Goal: Transaction & Acquisition: Purchase product/service

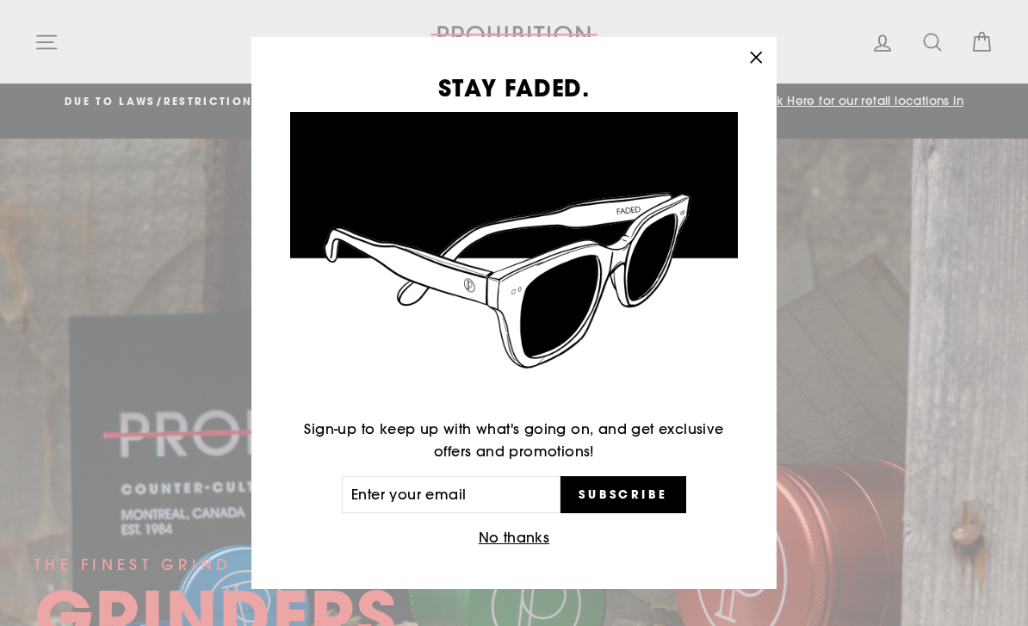
click at [47, 52] on div "STAY FADED. Sign-up to keep up with what's going on, and get exclusive offers a…" at bounding box center [514, 313] width 1028 height 626
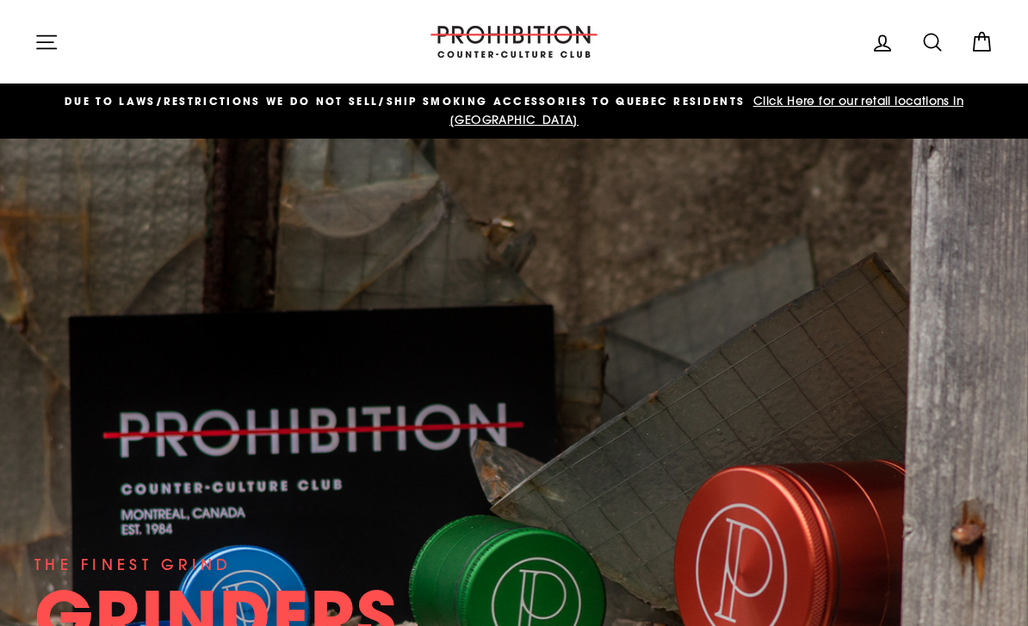
click at [58, 41] on icon "button" at bounding box center [46, 42] width 24 height 24
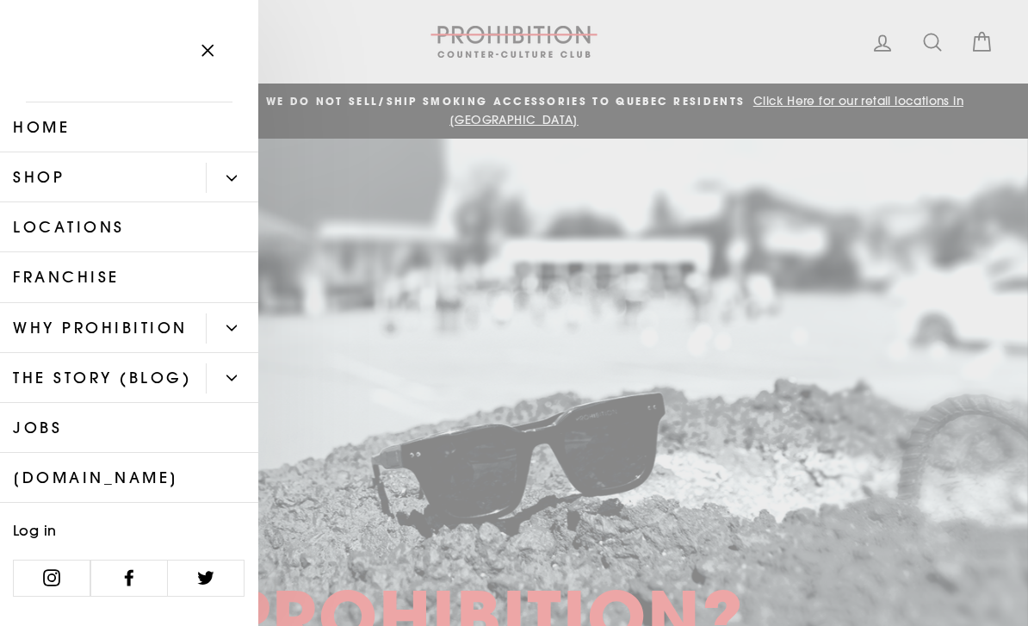
click at [237, 179] on button "Primary" at bounding box center [232, 178] width 53 height 30
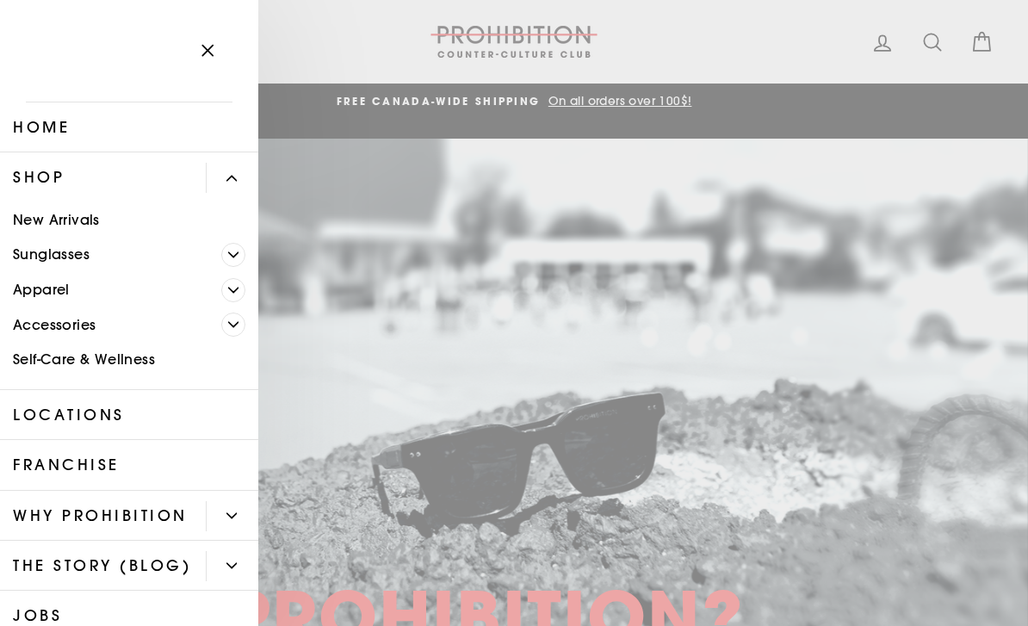
click at [239, 325] on span "Primary" at bounding box center [233, 325] width 24 height 24
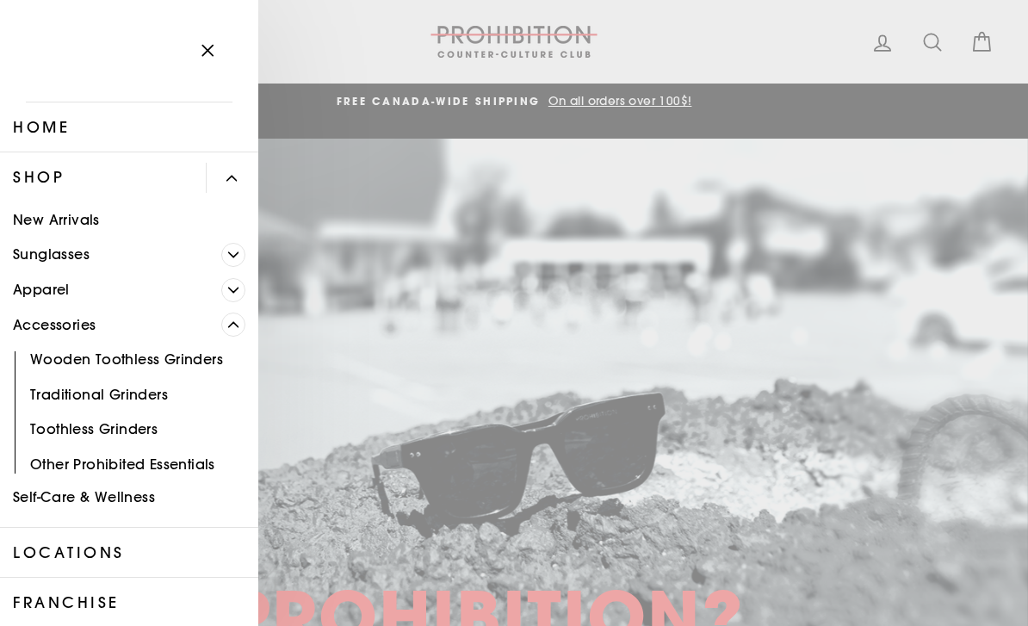
click at [196, 465] on link "Other Prohibited Essentials" at bounding box center [129, 464] width 258 height 35
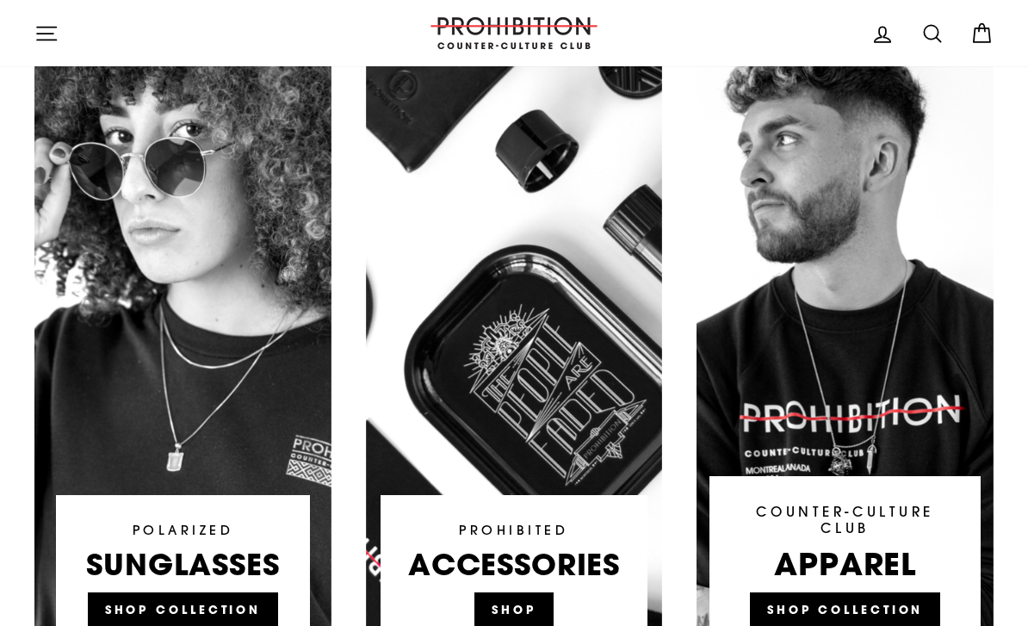
scroll to position [1002, 0]
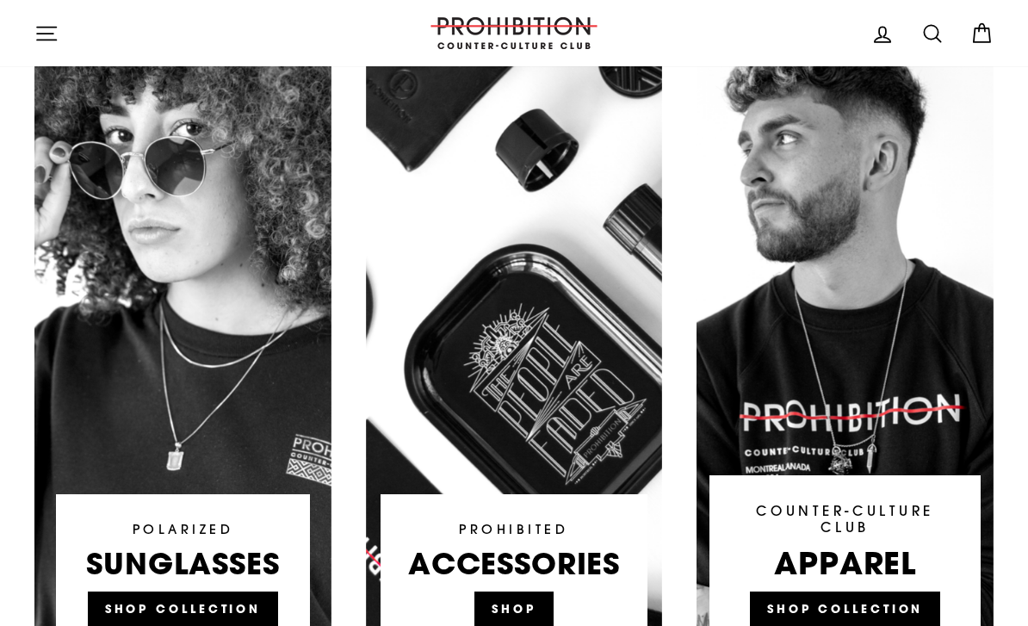
click at [537, 586] on link at bounding box center [514, 342] width 297 height 655
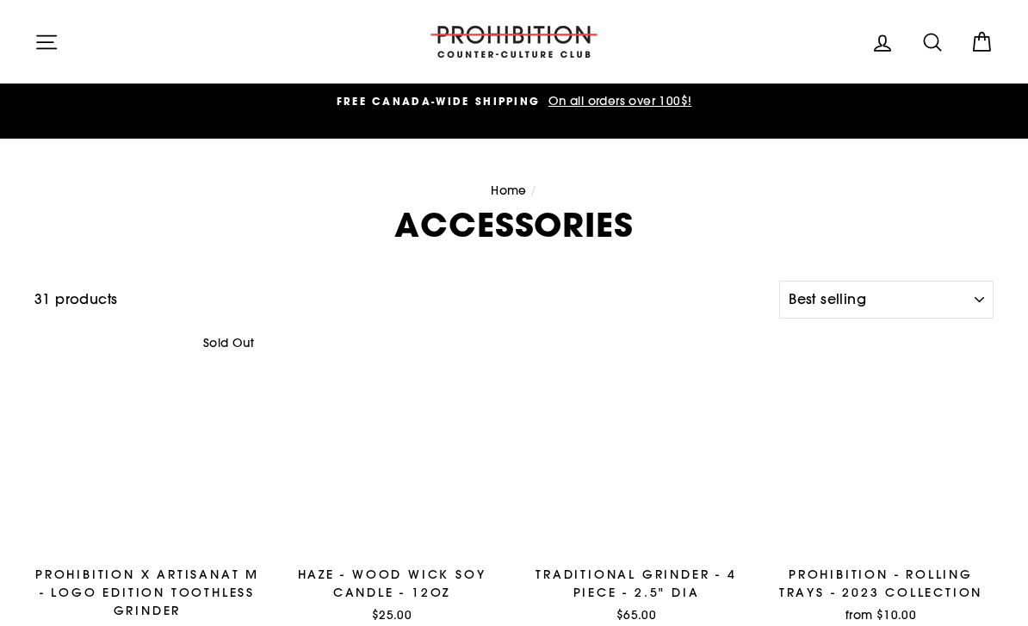
select select "best-selling"
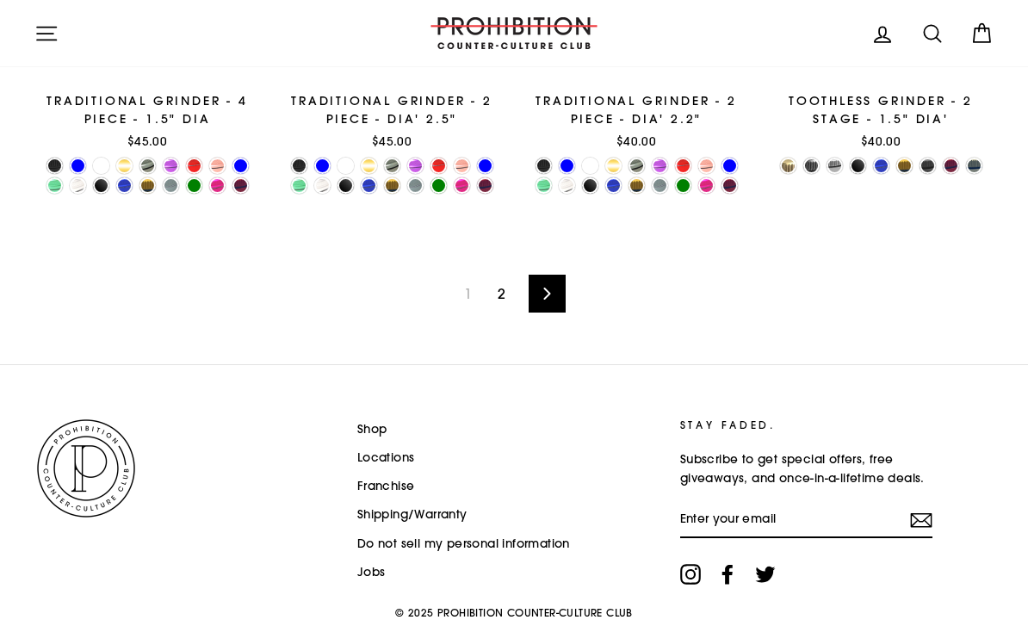
scroll to position [2611, 0]
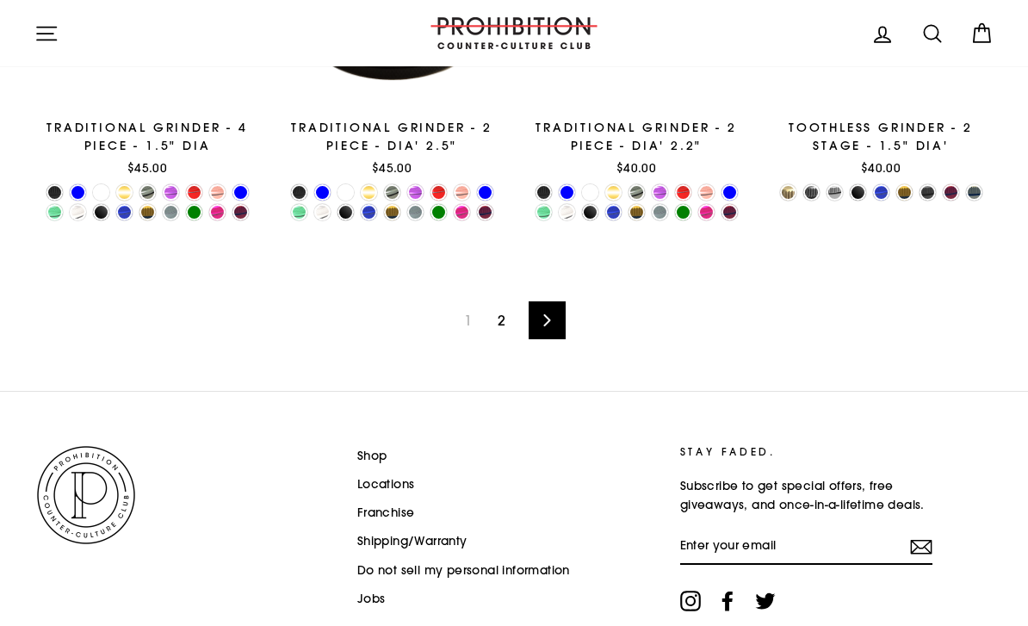
click at [500, 307] on link "2" at bounding box center [501, 321] width 28 height 28
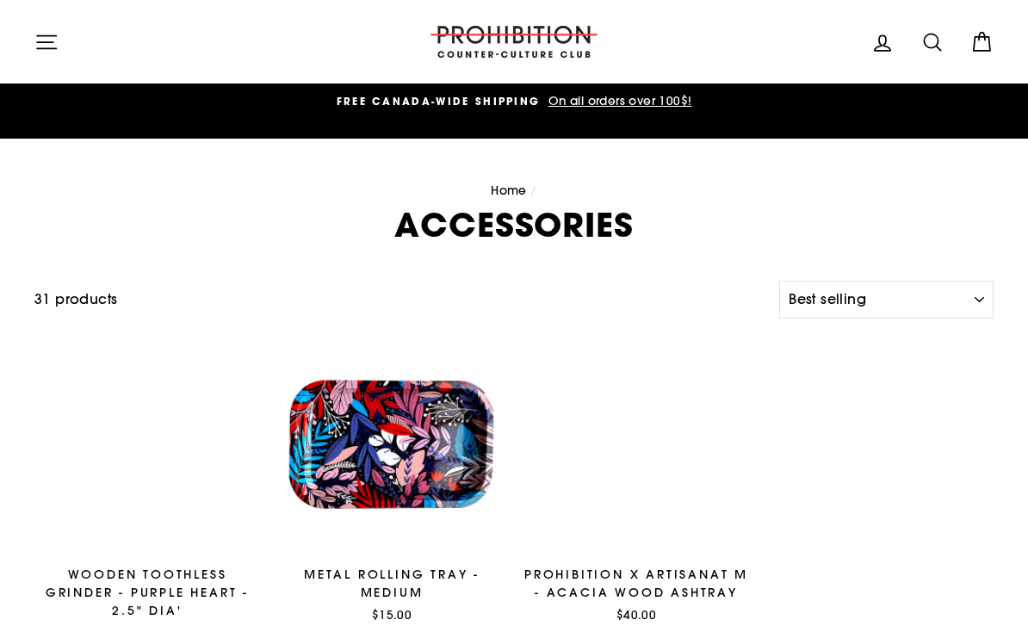
select select "best-selling"
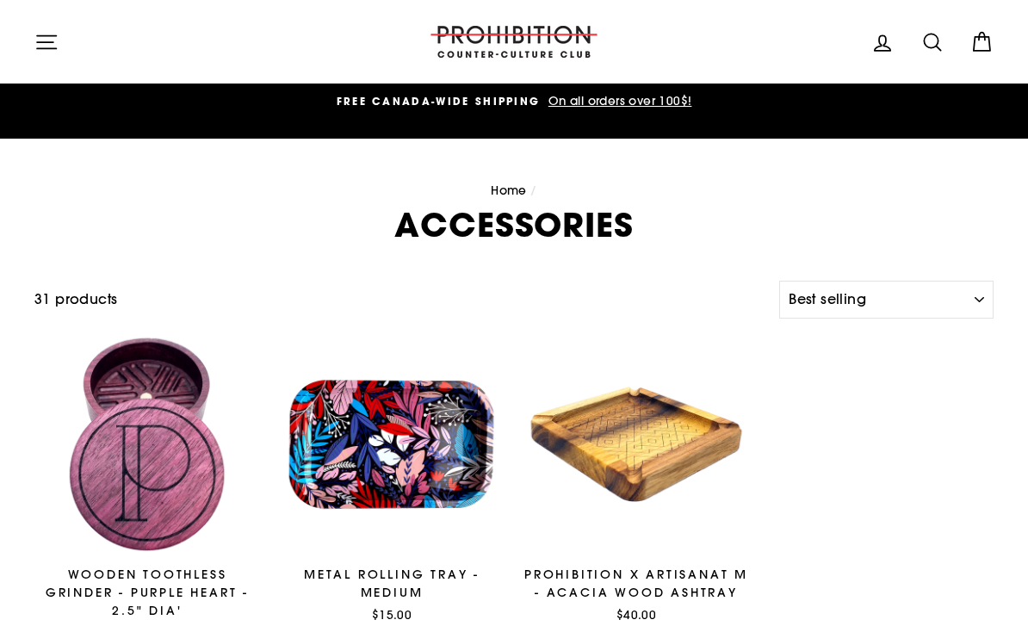
click at [936, 52] on icon at bounding box center [933, 42] width 24 height 24
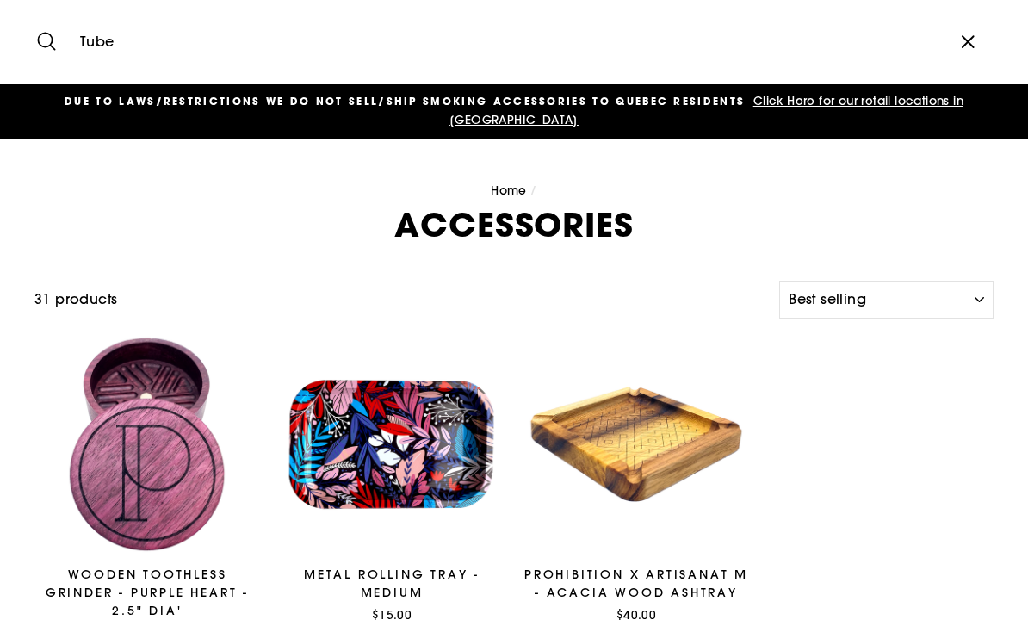
type input "Tube"
click at [53, 41] on button "Search" at bounding box center [52, 42] width 37 height 58
